Goal: Task Accomplishment & Management: Use online tool/utility

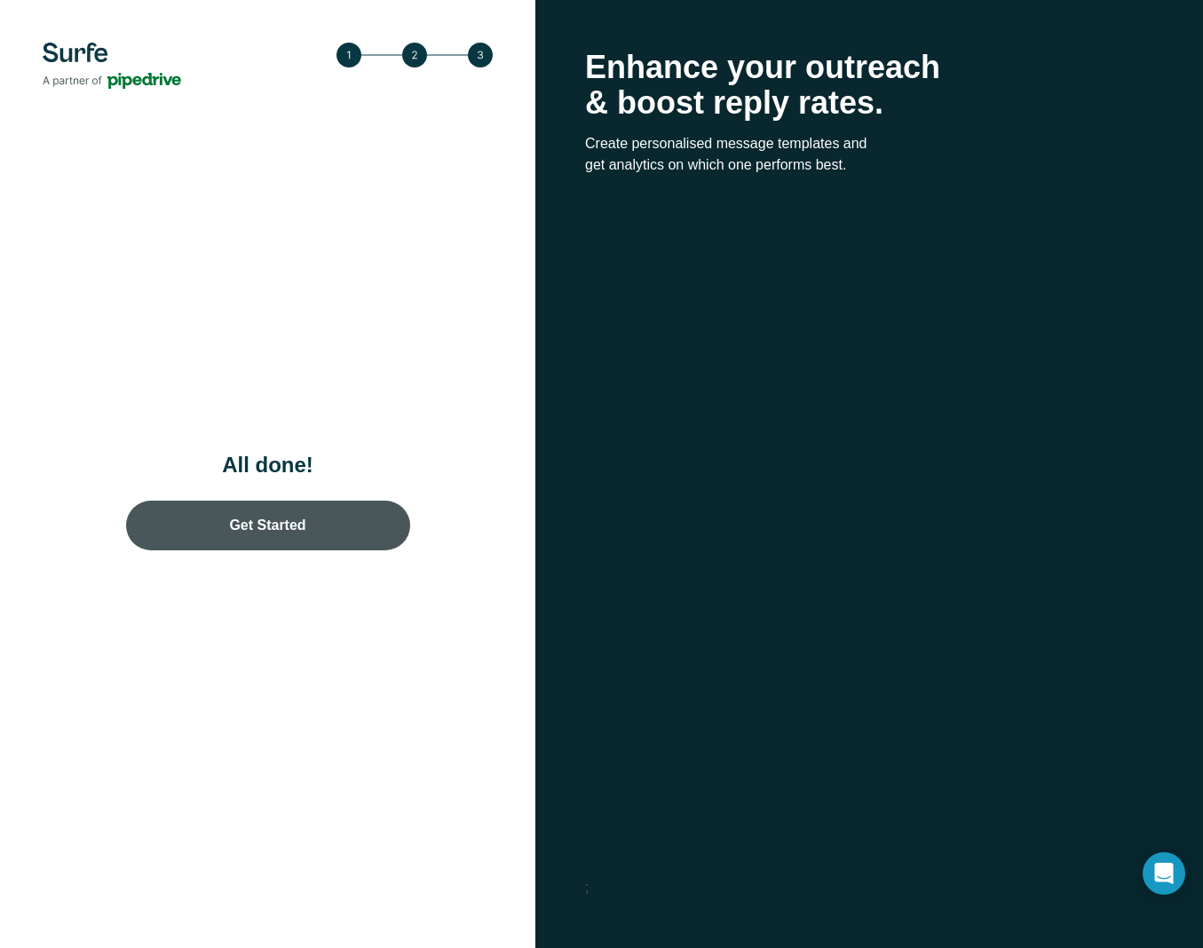
click at [278, 520] on link "Get Started" at bounding box center [268, 526] width 284 height 50
